Goal: Check status: Check status

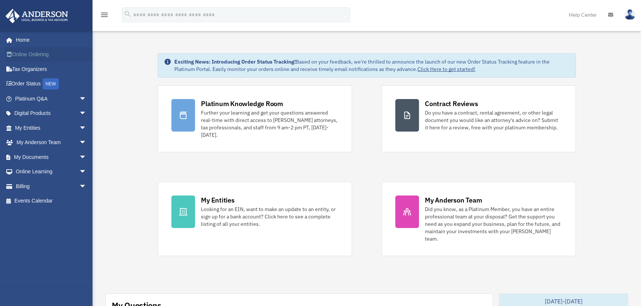
click at [31, 57] on link "Online Ordering" at bounding box center [51, 54] width 93 height 15
click at [79, 98] on span "arrow_drop_down" at bounding box center [86, 98] width 15 height 15
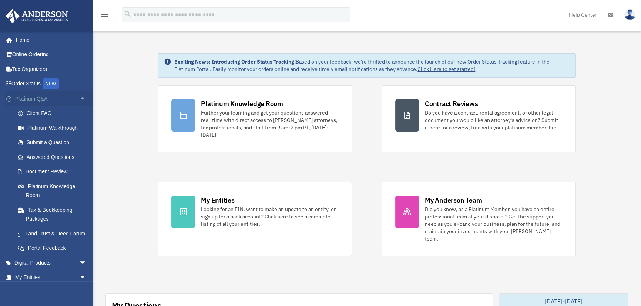
click at [79, 98] on span "arrow_drop_up" at bounding box center [86, 98] width 15 height 15
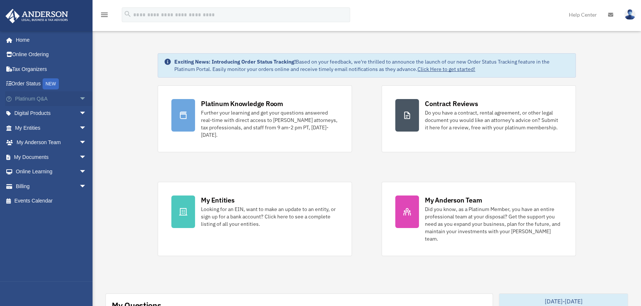
click at [79, 97] on span "arrow_drop_down" at bounding box center [86, 98] width 15 height 15
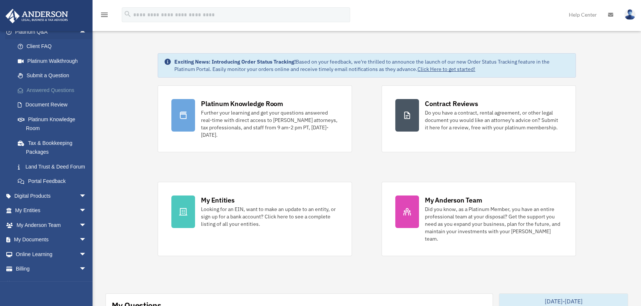
scroll to position [87, 0]
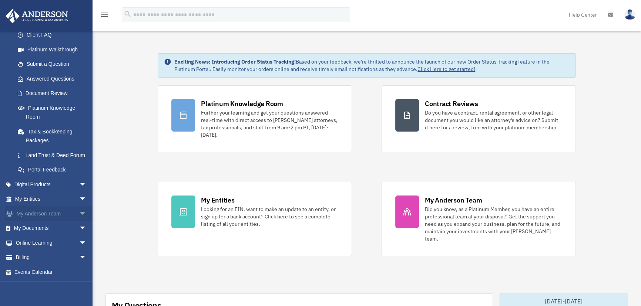
click at [43, 214] on link "My [PERSON_NAME] Team arrow_drop_down" at bounding box center [51, 214] width 93 height 15
click at [79, 215] on span "arrow_drop_down" at bounding box center [86, 214] width 15 height 15
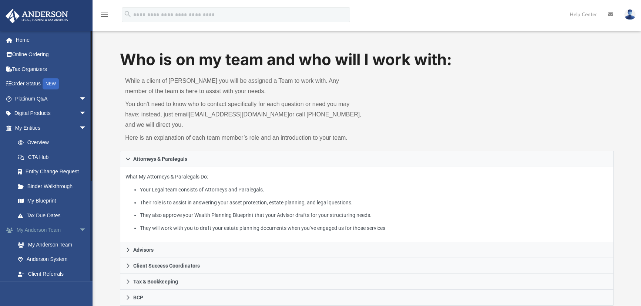
click at [79, 228] on span "arrow_drop_down" at bounding box center [86, 230] width 15 height 15
click at [42, 229] on link "My [PERSON_NAME] Team arrow_drop_up" at bounding box center [51, 230] width 93 height 15
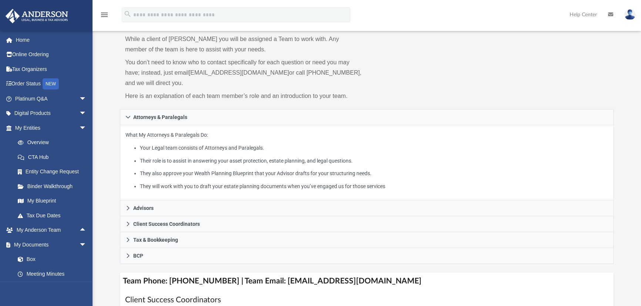
scroll to position [67, 0]
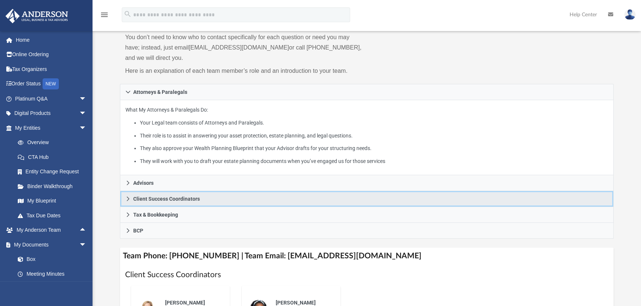
click at [142, 198] on span "Client Success Coordinators" at bounding box center [166, 199] width 67 height 5
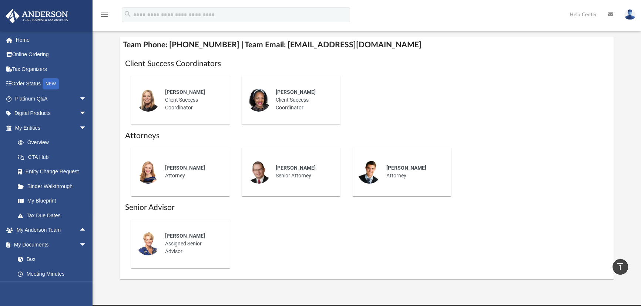
scroll to position [224, 0]
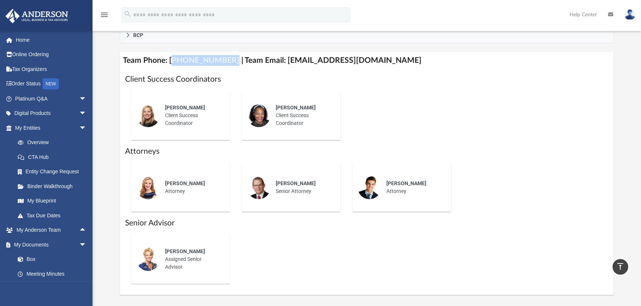
drag, startPoint x: 170, startPoint y: 60, endPoint x: 221, endPoint y: 59, distance: 51.1
click at [221, 59] on h4 "Team Phone: (725) 201-7545 | Team Email: myteam@andersonadvisors.com" at bounding box center [367, 60] width 494 height 17
drag, startPoint x: 274, startPoint y: 60, endPoint x: 384, endPoint y: 60, distance: 110.7
click at [384, 60] on h4 "Team Phone: (725) 201-7545 | Team Email: myteam@andersonadvisors.com" at bounding box center [367, 60] width 494 height 17
click at [439, 65] on h4 "Team Phone: (725) 201-7545 | Team Email: myteam@andersonadvisors.com" at bounding box center [367, 60] width 494 height 17
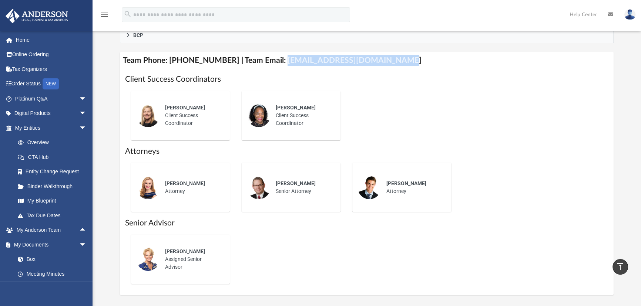
drag, startPoint x: 272, startPoint y: 58, endPoint x: 401, endPoint y: 56, distance: 129.6
click at [401, 56] on h4 "Team Phone: (725) 201-7545 | Team Email: myteam@andersonadvisors.com" at bounding box center [367, 60] width 494 height 17
click at [503, 139] on div "Melissa Mcbride Client Success Coordinator Rose Goodman Client Success Coordina…" at bounding box center [366, 115] width 483 height 61
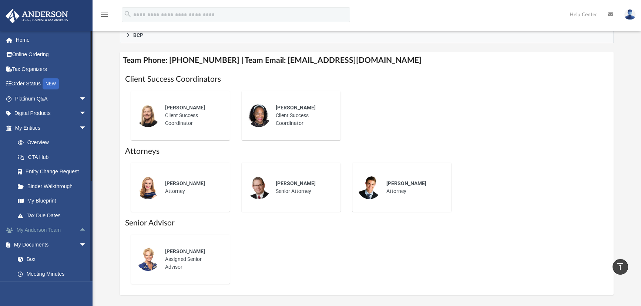
click at [79, 229] on span "arrow_drop_up" at bounding box center [86, 230] width 15 height 15
click at [79, 229] on span "arrow_drop_down" at bounding box center [86, 230] width 15 height 15
click at [79, 126] on span "arrow_drop_down" at bounding box center [86, 128] width 15 height 15
click at [79, 155] on span "arrow_drop_down" at bounding box center [86, 157] width 15 height 15
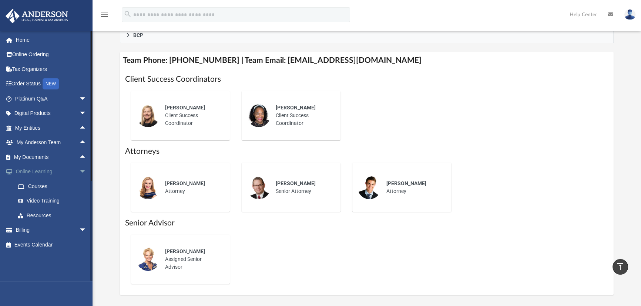
click at [80, 171] on span "arrow_drop_down" at bounding box center [86, 172] width 15 height 15
click at [79, 156] on span "arrow_drop_up" at bounding box center [86, 157] width 15 height 15
click at [80, 149] on span "arrow_drop_up" at bounding box center [86, 142] width 15 height 15
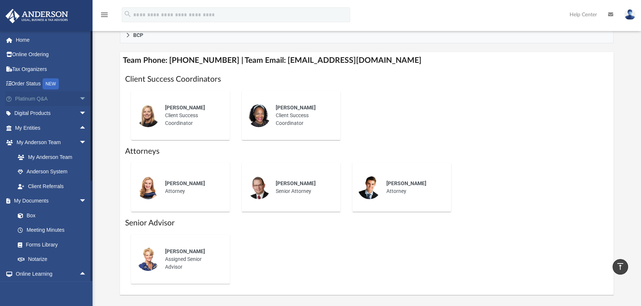
click at [79, 97] on span "arrow_drop_down" at bounding box center [86, 98] width 15 height 15
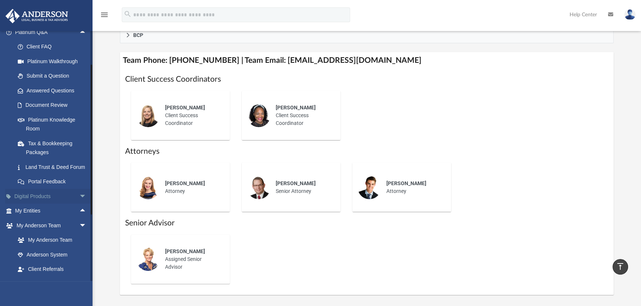
scroll to position [67, 0]
click at [80, 201] on span "arrow_drop_down" at bounding box center [86, 196] width 15 height 15
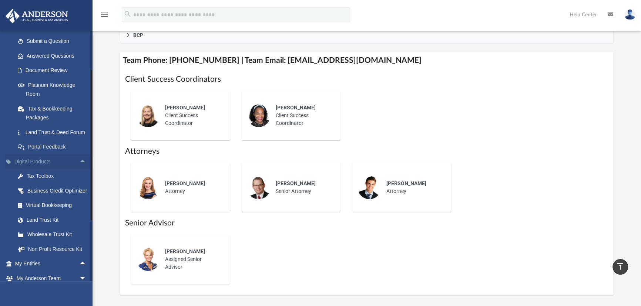
scroll to position [112, 0]
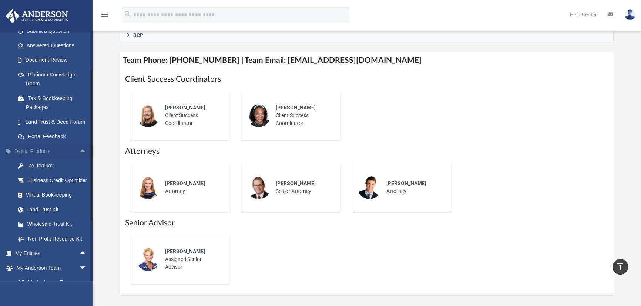
click at [79, 156] on span "arrow_drop_up" at bounding box center [86, 151] width 15 height 15
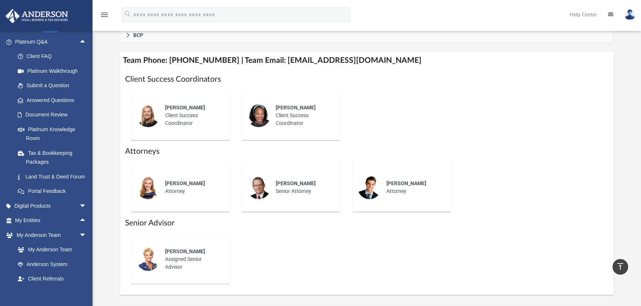
scroll to position [78, 0]
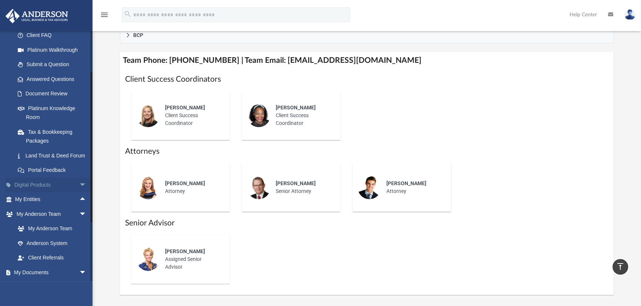
click at [79, 192] on span "arrow_drop_down" at bounding box center [86, 185] width 15 height 15
click at [51, 234] on div "Virtual Bookkeeping" at bounding box center [57, 228] width 63 height 9
click at [55, 234] on div "Virtual Bookkeeping" at bounding box center [57, 228] width 63 height 9
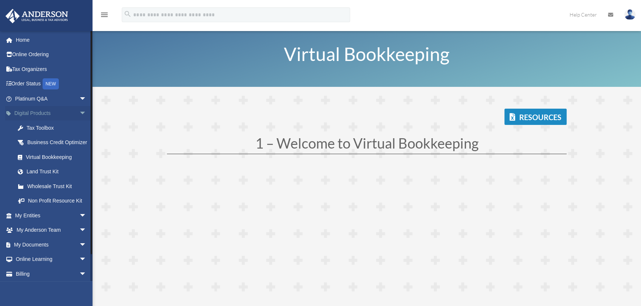
click at [79, 113] on span "arrow_drop_down" at bounding box center [86, 113] width 15 height 15
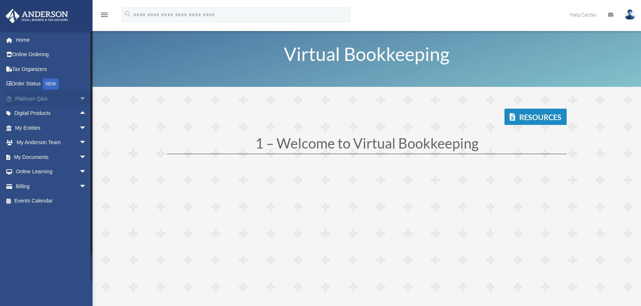
click at [79, 95] on span "arrow_drop_down" at bounding box center [86, 98] width 15 height 15
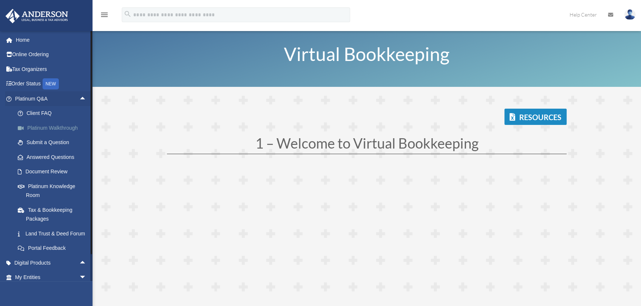
click at [52, 128] on link "Platinum Walkthrough" at bounding box center [53, 128] width 87 height 15
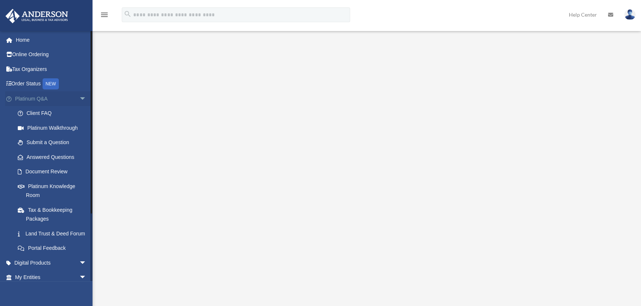
click at [79, 97] on span "arrow_drop_down" at bounding box center [86, 98] width 15 height 15
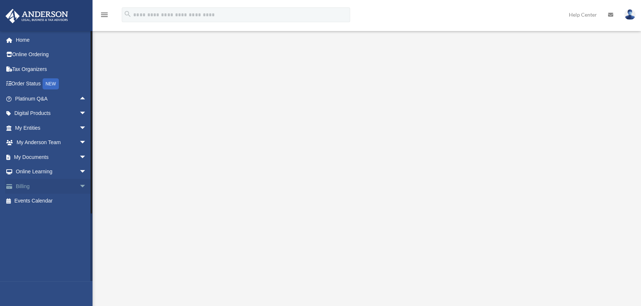
click at [79, 186] on span "arrow_drop_down" at bounding box center [86, 186] width 15 height 15
click at [79, 186] on span "arrow_drop_up" at bounding box center [86, 186] width 15 height 15
click at [19, 81] on link "Order Status NEW" at bounding box center [51, 84] width 93 height 15
